Goal: Use online tool/utility: Utilize a website feature to perform a specific function

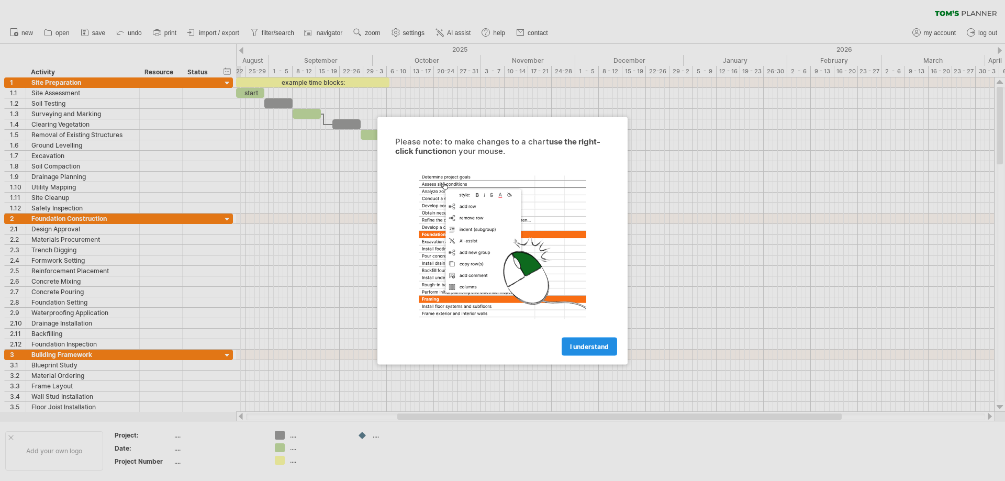
click at [576, 347] on span "I understand" at bounding box center [589, 346] width 39 height 8
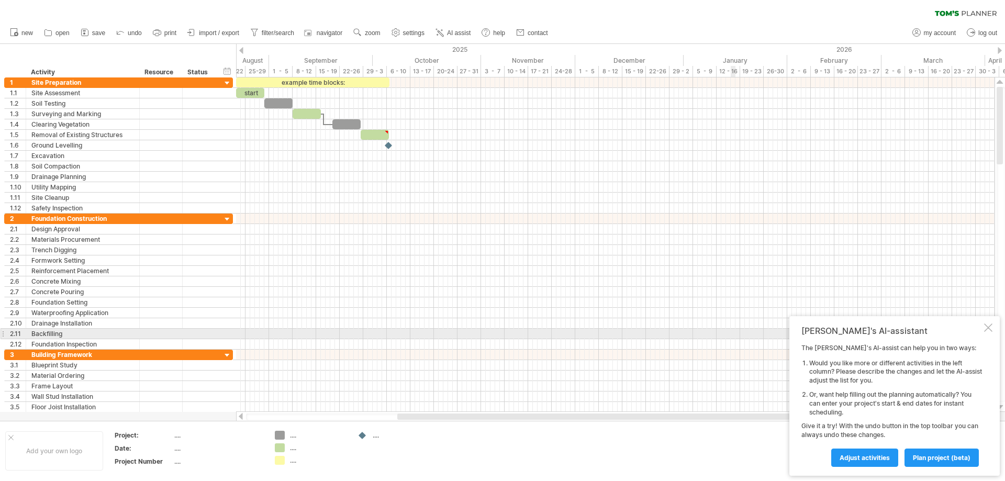
click at [985, 330] on div at bounding box center [988, 328] width 8 height 8
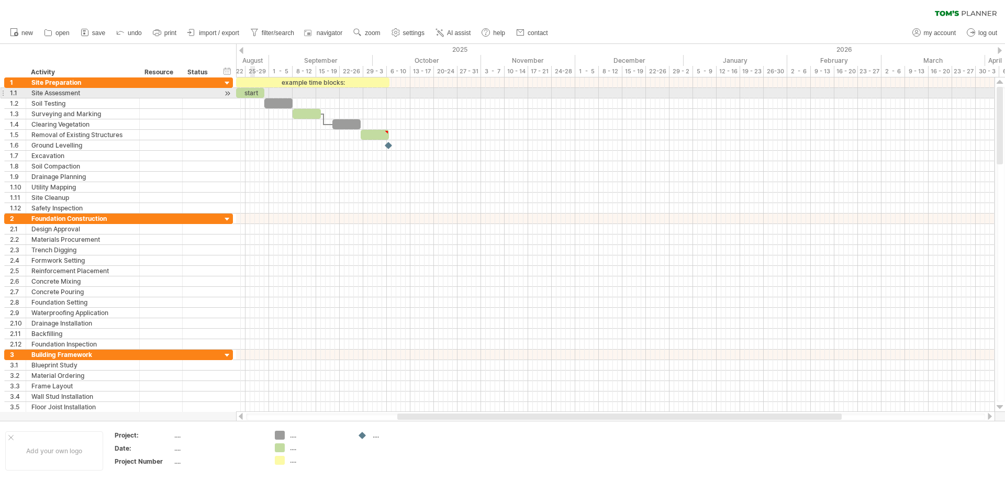
click at [252, 91] on div "start" at bounding box center [250, 93] width 28 height 10
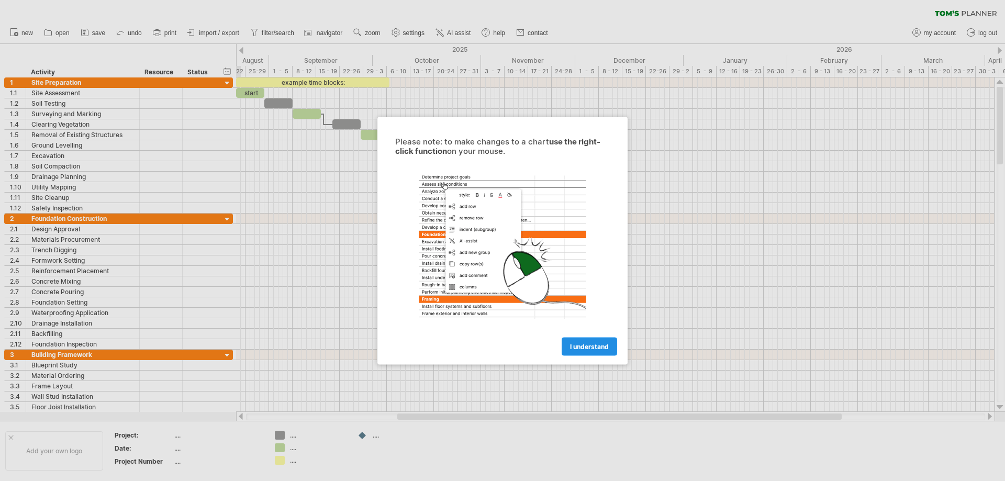
click at [595, 345] on span "I understand" at bounding box center [589, 346] width 39 height 8
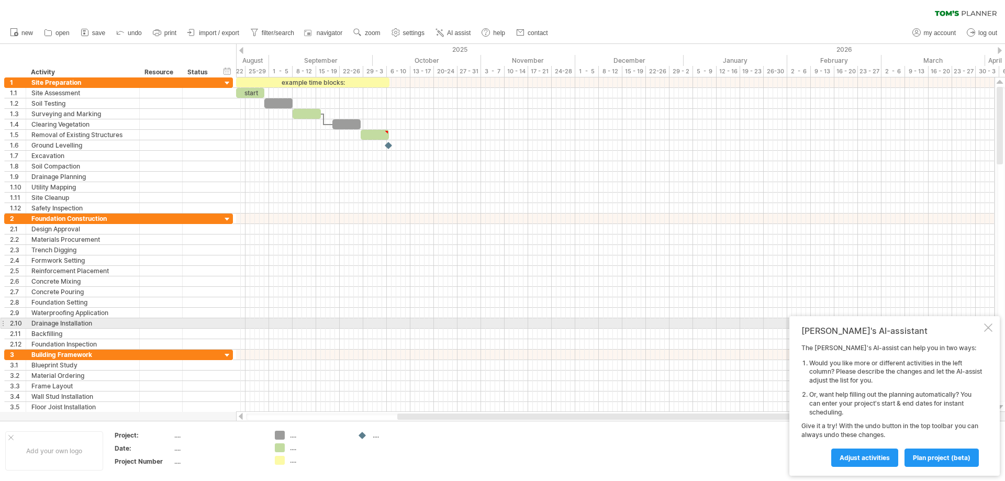
click at [990, 328] on div at bounding box center [988, 328] width 8 height 8
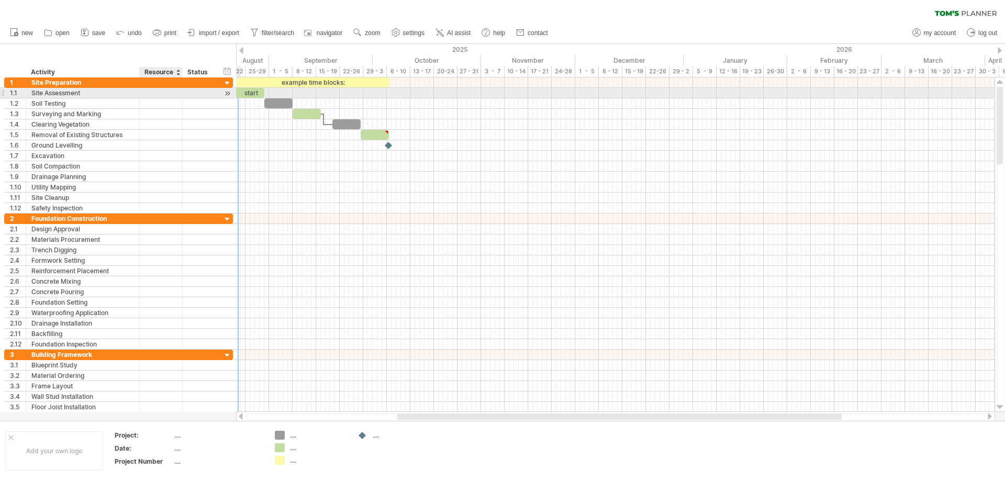
click at [165, 95] on div at bounding box center [161, 93] width 32 height 10
click at [206, 92] on div at bounding box center [199, 93] width 23 height 10
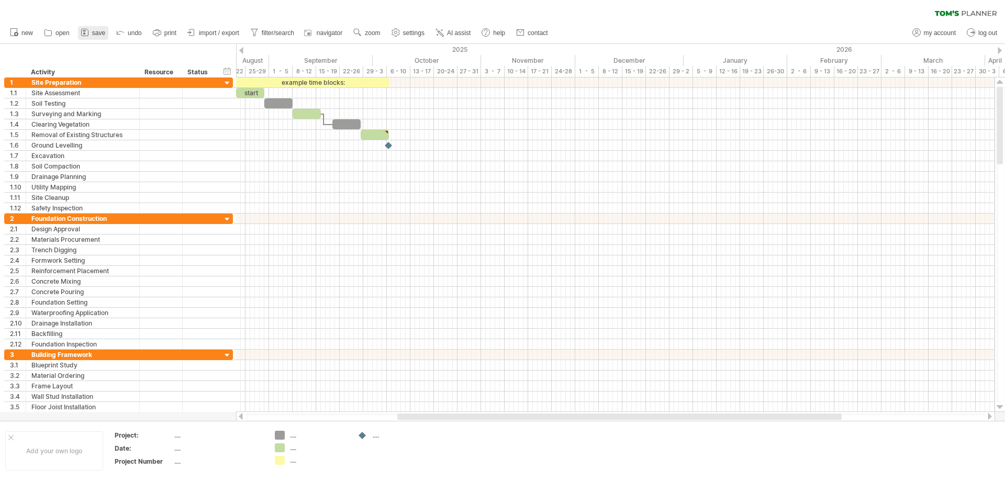
click at [96, 35] on span "save" at bounding box center [98, 32] width 13 height 7
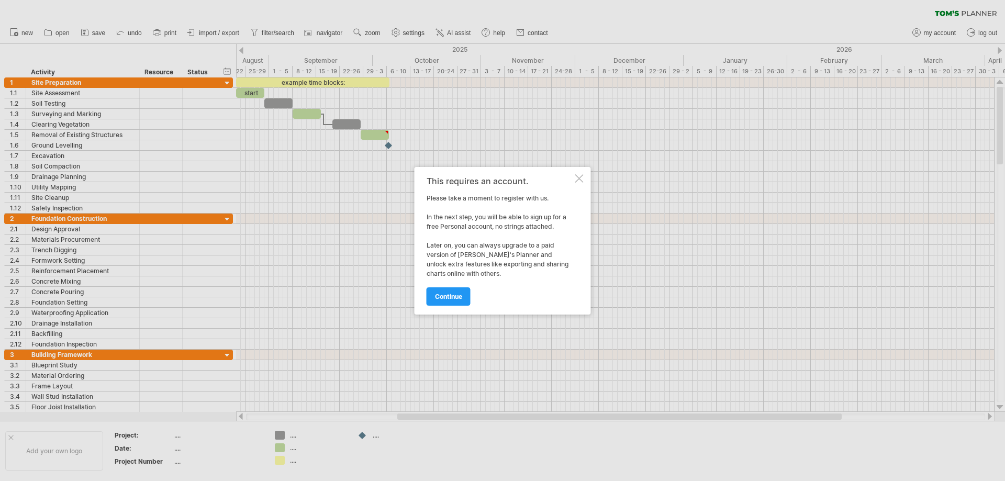
click at [580, 176] on div at bounding box center [579, 178] width 8 height 8
